Goal: Check status

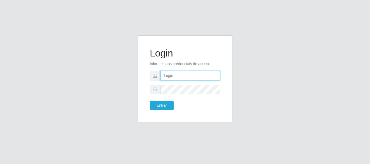
type input "[PERSON_NAME]"
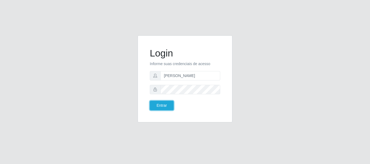
drag, startPoint x: 0, startPoint y: 0, endPoint x: 166, endPoint y: 103, distance: 195.2
click at [166, 103] on button "Entrar" at bounding box center [162, 105] width 24 height 9
click at [159, 108] on button "Entrar" at bounding box center [162, 105] width 24 height 9
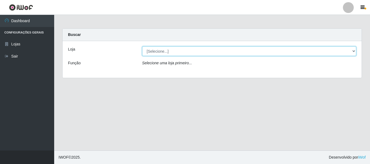
click at [153, 55] on select "[Selecione...] Bemais Supermercados - [GEOGRAPHIC_DATA]" at bounding box center [249, 51] width 214 height 9
select select "249"
click at [142, 47] on select "[Selecione...] Bemais Supermercados - [GEOGRAPHIC_DATA]" at bounding box center [249, 51] width 214 height 9
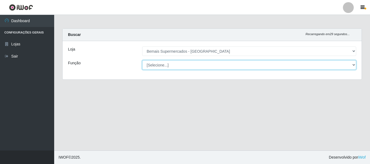
drag, startPoint x: 154, startPoint y: 56, endPoint x: 157, endPoint y: 66, distance: 10.5
click at [156, 66] on select "[Selecione...] ASG ASG + ASG ++ Auxiliar de Depósito Auxiliar de Depósito + Aux…" at bounding box center [249, 64] width 214 height 9
click at [188, 68] on select "[Selecione...] ASG ASG + ASG ++ Auxiliar de Depósito Auxiliar de Depósito + Aux…" at bounding box center [249, 64] width 214 height 9
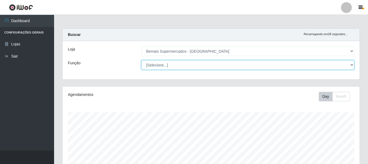
scroll to position [112, 297]
click at [142, 60] on select "[Selecione...] ASG ASG + ASG ++ Auxiliar de Depósito Auxiliar de Depósito + Aux…" at bounding box center [248, 64] width 213 height 9
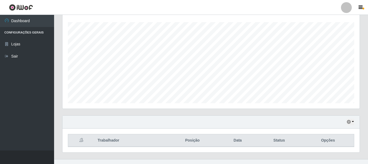
scroll to position [99, 0]
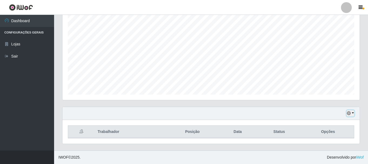
click at [348, 112] on icon "button" at bounding box center [349, 114] width 4 height 4
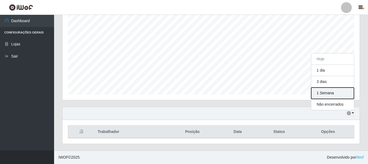
click at [344, 98] on button "1 Semana" at bounding box center [332, 93] width 43 height 11
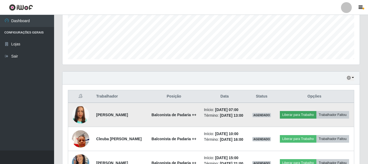
scroll to position [183, 0]
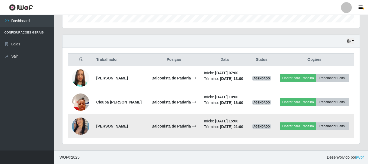
click at [83, 123] on img at bounding box center [80, 127] width 17 height 22
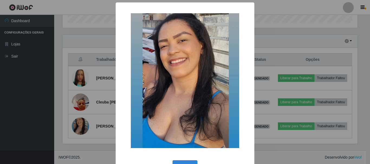
click at [64, 117] on div "× OK Cancel" at bounding box center [185, 82] width 370 height 164
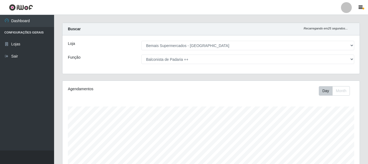
scroll to position [0, 0]
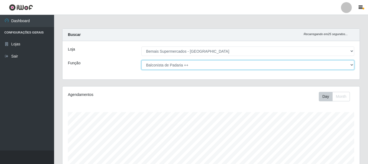
click at [342, 63] on select "[Selecione...] ASG ASG + ASG ++ Auxiliar de Depósito Auxiliar de Depósito + Aux…" at bounding box center [248, 64] width 213 height 9
select select "86"
click at [142, 60] on select "[Selecione...] ASG ASG + ASG ++ Auxiliar de Depósito Auxiliar de Depósito + Aux…" at bounding box center [248, 64] width 213 height 9
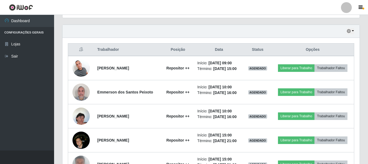
scroll to position [162, 0]
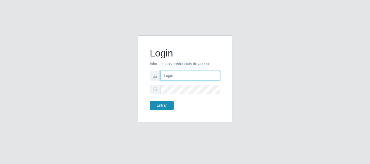
type input "[PERSON_NAME]"
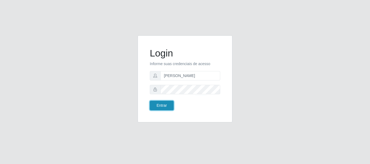
click at [165, 106] on button "Entrar" at bounding box center [162, 105] width 24 height 9
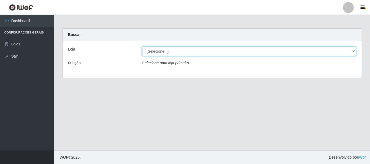
click at [264, 51] on select "[Selecione...] Bemais Supermercados - [GEOGRAPHIC_DATA]" at bounding box center [249, 51] width 214 height 9
select select "249"
click at [142, 47] on select "[Selecione...] Bemais Supermercados - [GEOGRAPHIC_DATA]" at bounding box center [249, 51] width 214 height 9
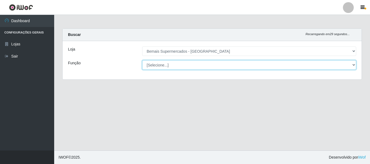
click at [267, 64] on select "[Selecione...] ASG ASG + ASG ++ Auxiliar de Depósito Auxiliar de Depósito + Aux…" at bounding box center [249, 64] width 214 height 9
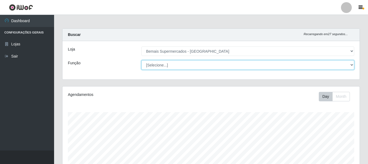
scroll to position [112, 297]
select select "73"
click at [142, 60] on select "[Selecione...] ASG ASG + ASG ++ Auxiliar de Depósito Auxiliar de Depósito + Aux…" at bounding box center [248, 64] width 213 height 9
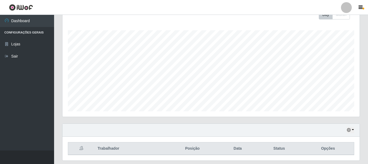
scroll to position [99, 0]
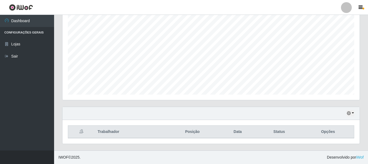
click at [355, 113] on div "Hoje 1 dia 3 dias 1 Semana Não encerrados" at bounding box center [211, 113] width 297 height 13
click at [349, 113] on icon "button" at bounding box center [349, 114] width 4 height 4
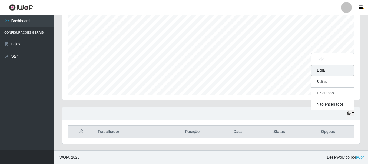
click at [333, 70] on button "1 dia" at bounding box center [332, 70] width 43 height 11
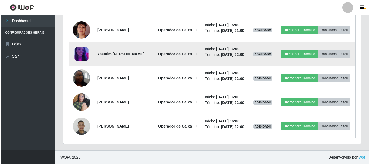
scroll to position [549, 0]
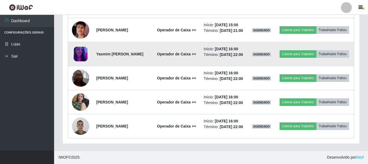
click at [76, 47] on img at bounding box center [80, 54] width 17 height 15
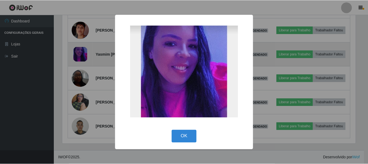
scroll to position [112, 295]
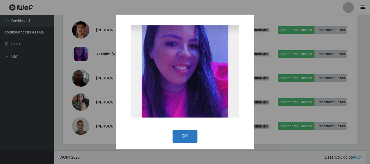
click at [186, 138] on button "OK" at bounding box center [184, 136] width 25 height 13
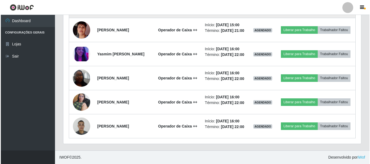
scroll to position [549, 0]
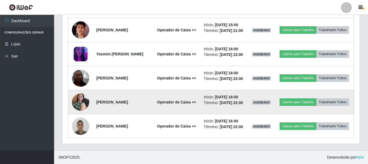
click at [77, 93] on img at bounding box center [80, 102] width 17 height 23
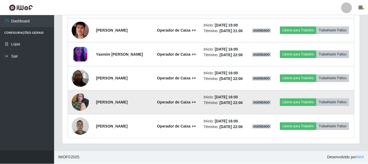
scroll to position [112, 295]
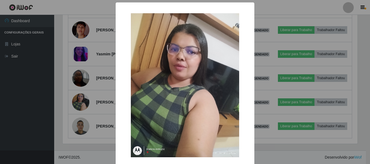
click at [63, 92] on div "× OK Cancel" at bounding box center [185, 82] width 370 height 164
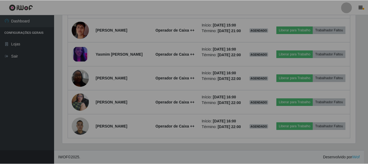
scroll to position [112, 297]
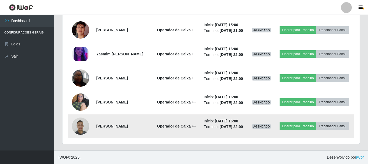
click at [80, 123] on img at bounding box center [80, 126] width 17 height 23
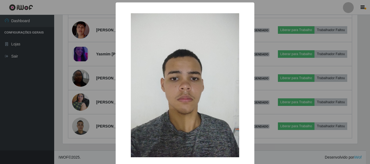
click at [61, 122] on div "× OK Cancel" at bounding box center [185, 82] width 370 height 164
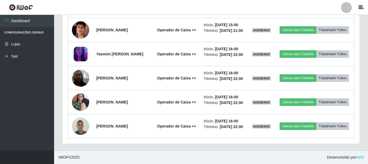
scroll to position [468, 0]
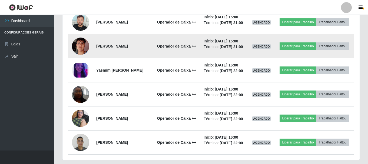
click at [84, 62] on img at bounding box center [80, 46] width 17 height 31
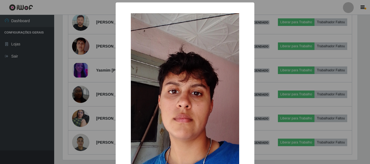
click at [67, 96] on div "× OK Cancel" at bounding box center [185, 82] width 370 height 164
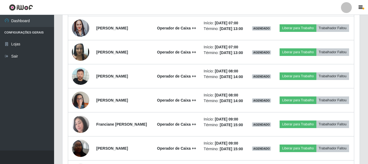
scroll to position [170, 0]
